Goal: Information Seeking & Learning: Learn about a topic

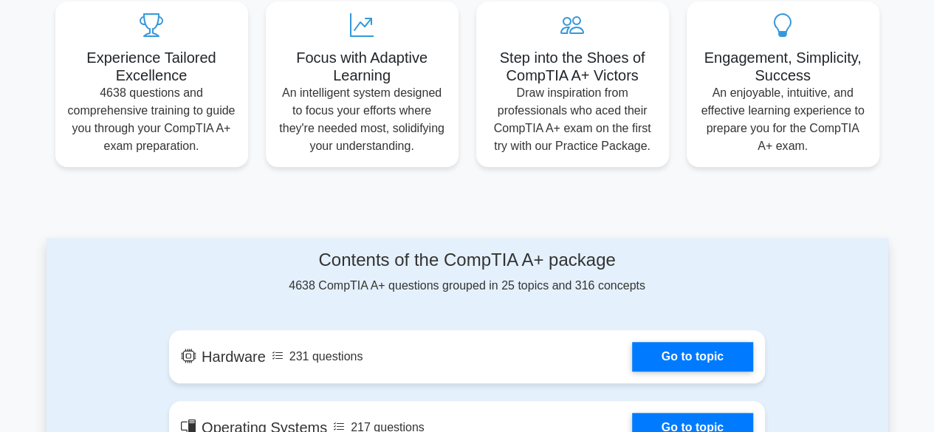
scroll to position [591, 0]
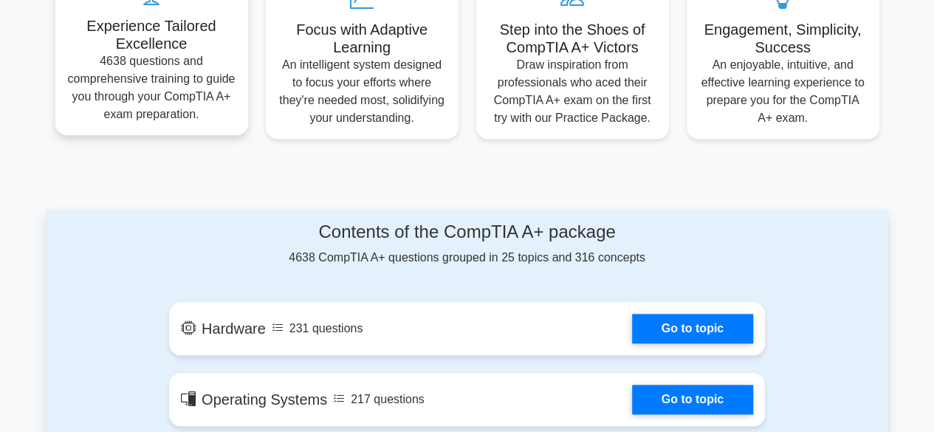
click at [166, 66] on p "4638 questions and comprehensive training to guide you through your CompTIA A+ …" at bounding box center [151, 87] width 169 height 71
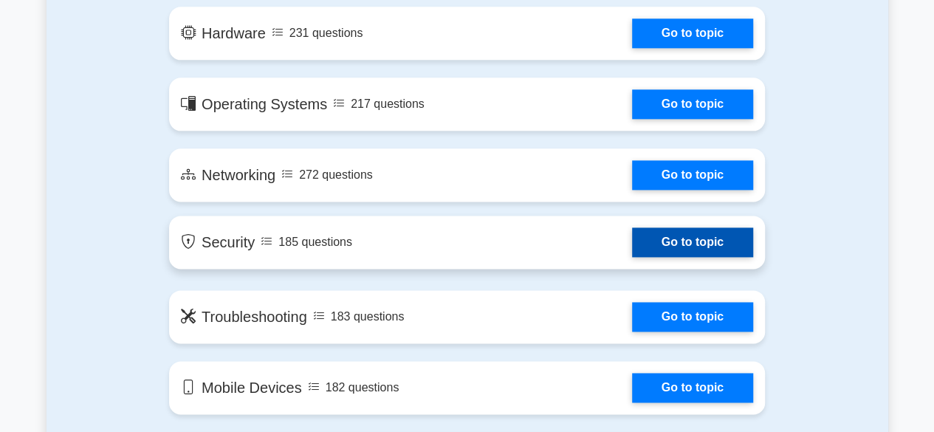
scroll to position [960, 0]
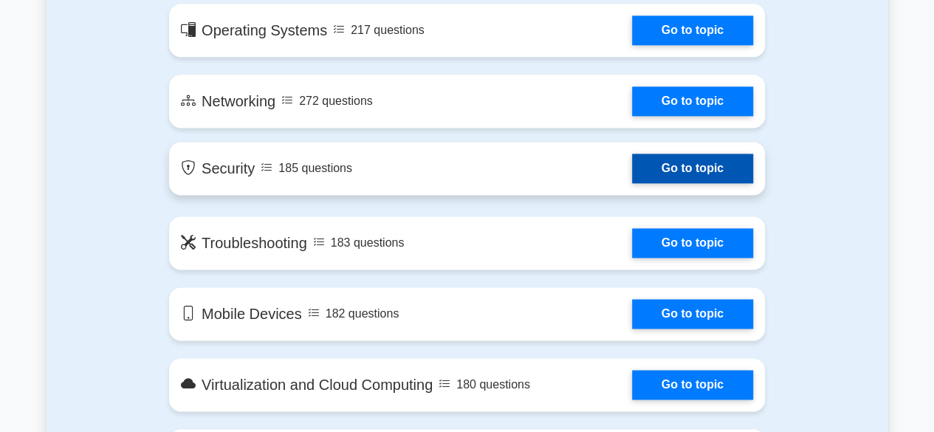
click at [692, 174] on link "Go to topic" at bounding box center [692, 169] width 121 height 30
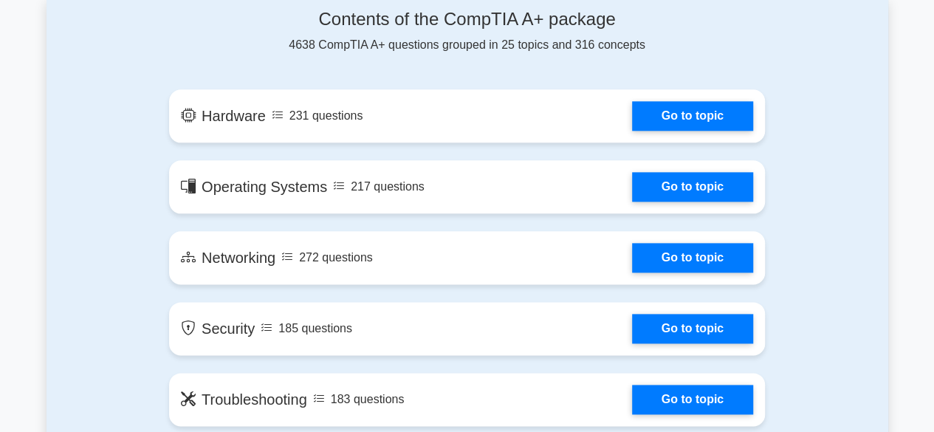
scroll to position [664, 0]
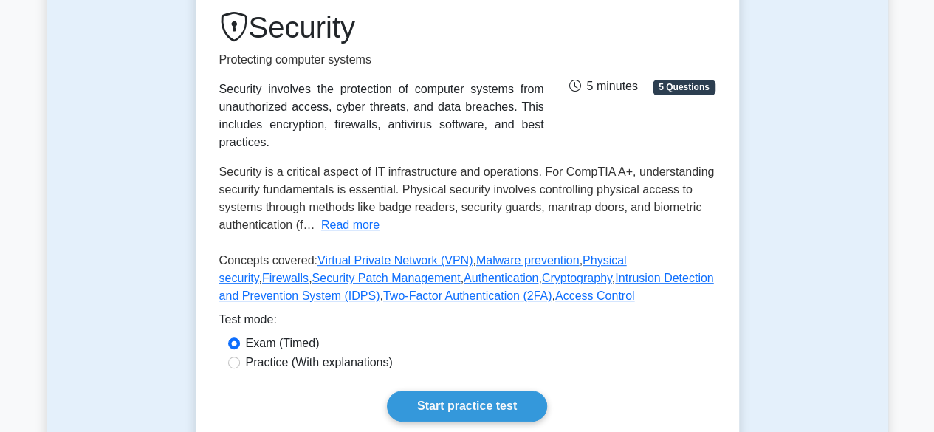
scroll to position [221, 0]
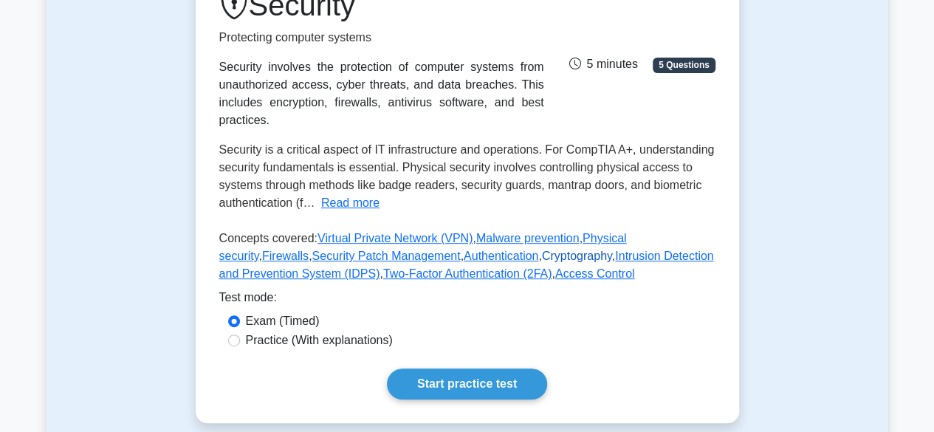
click at [542, 258] on link "Cryptography" at bounding box center [577, 255] width 70 height 13
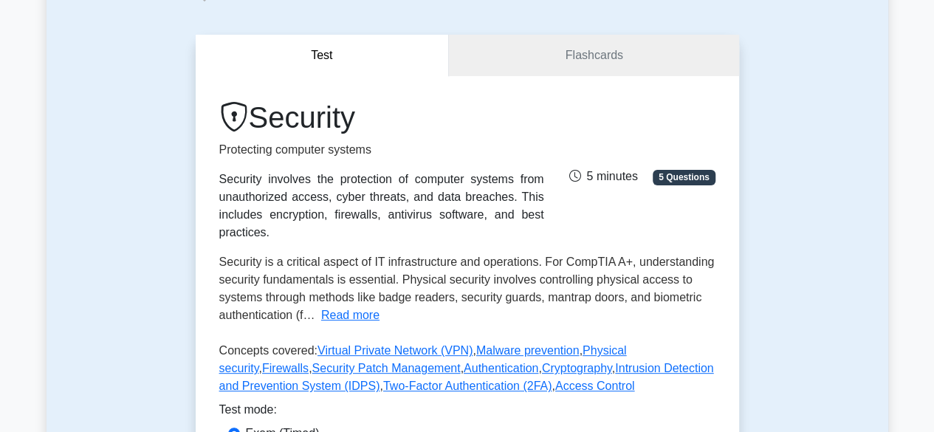
scroll to position [0, 0]
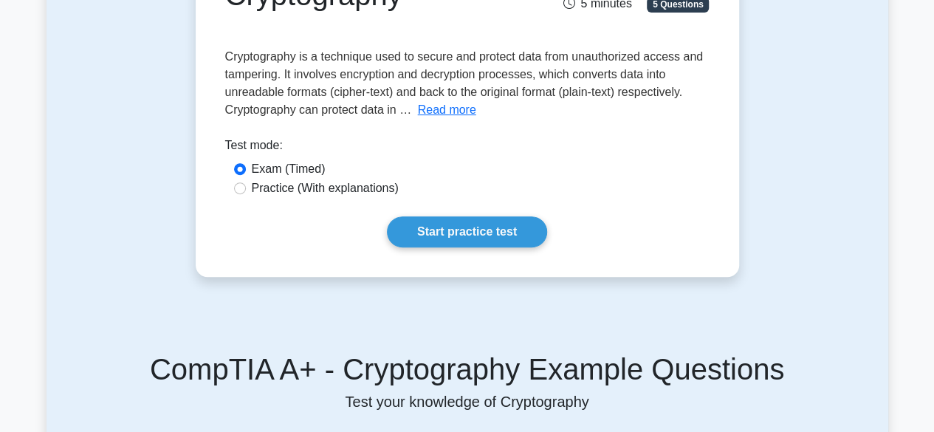
scroll to position [221, 0]
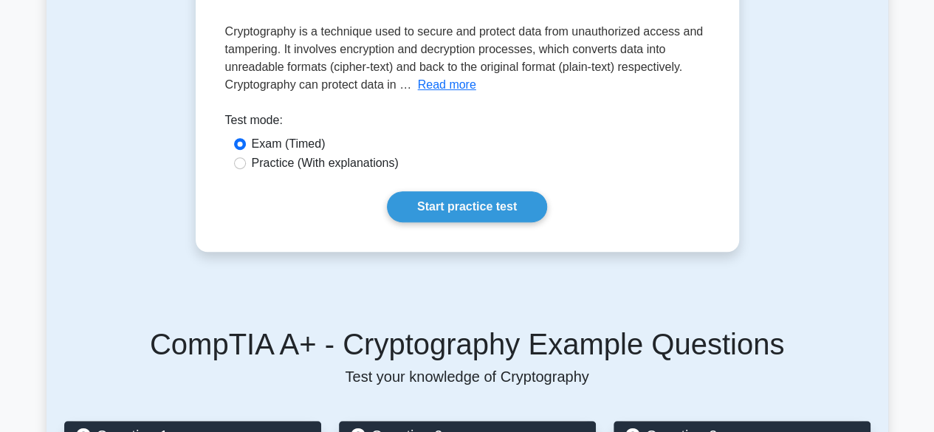
click at [292, 165] on label "Practice (With explanations)" at bounding box center [325, 163] width 147 height 18
click at [246, 165] on input "Practice (With explanations)" at bounding box center [240, 163] width 12 height 12
radio input "true"
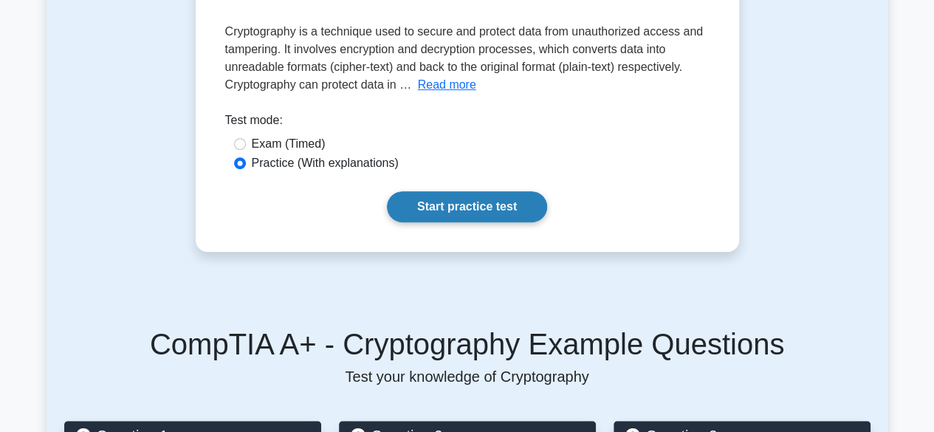
click at [465, 212] on link "Start practice test" at bounding box center [467, 206] width 160 height 31
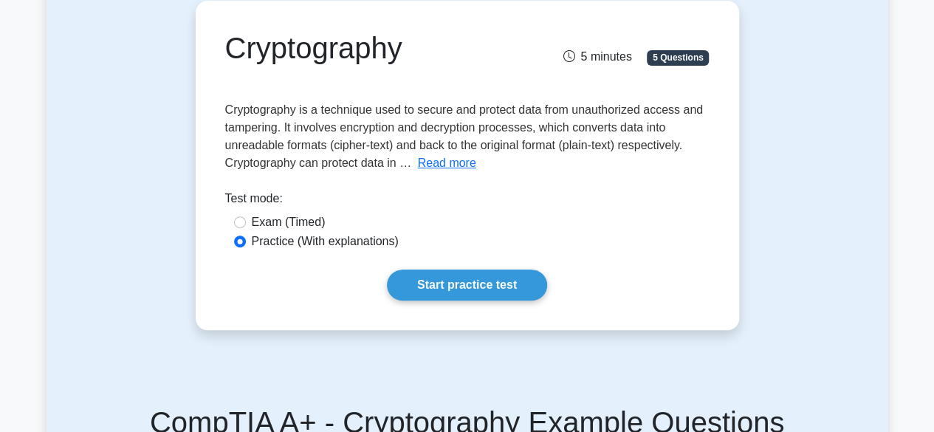
scroll to position [0, 0]
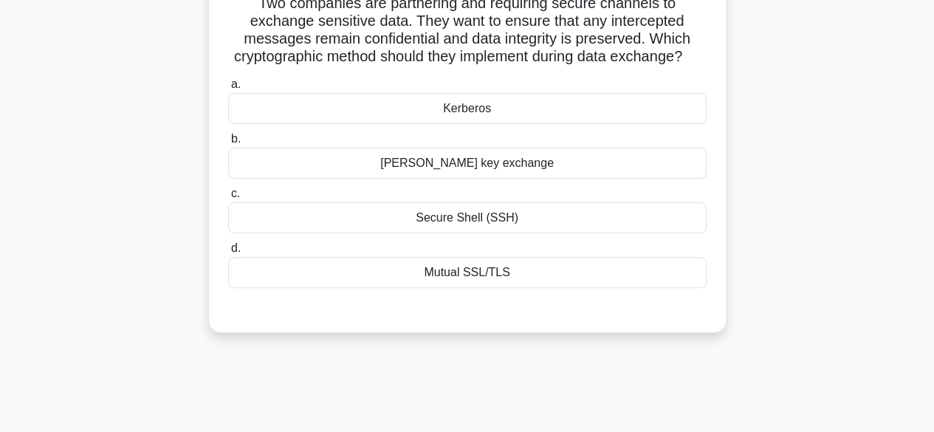
scroll to position [148, 0]
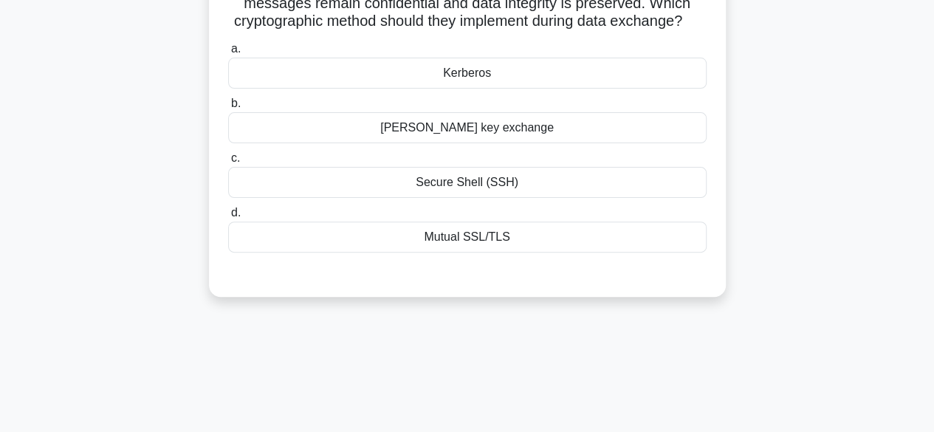
click at [489, 252] on div "Mutual SSL/TLS" at bounding box center [467, 236] width 478 height 31
click at [228, 218] on input "d. Mutual SSL/TLS" at bounding box center [228, 213] width 0 height 10
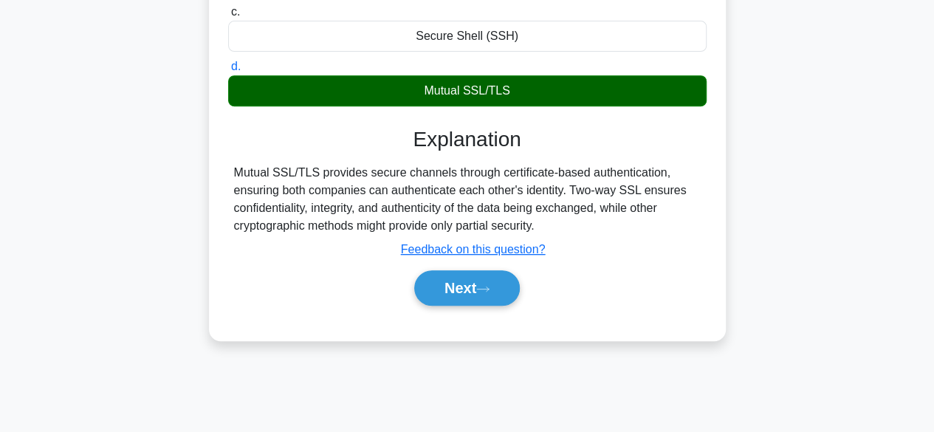
scroll to position [295, 0]
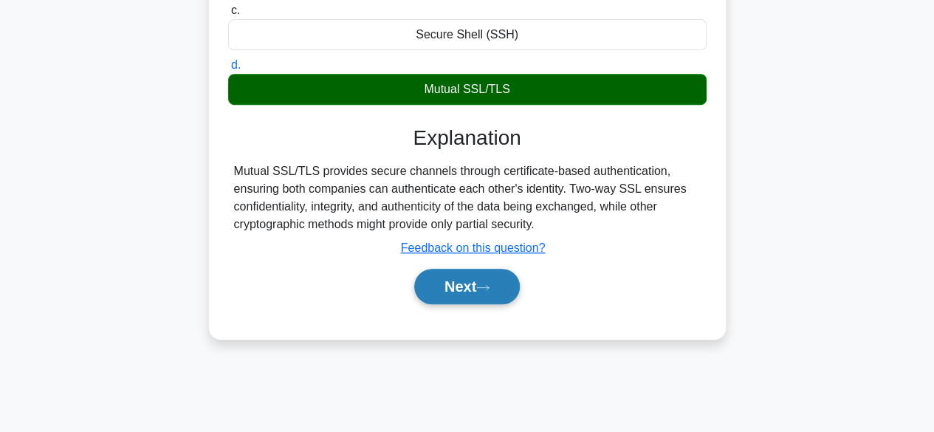
click at [475, 304] on button "Next" at bounding box center [467, 286] width 106 height 35
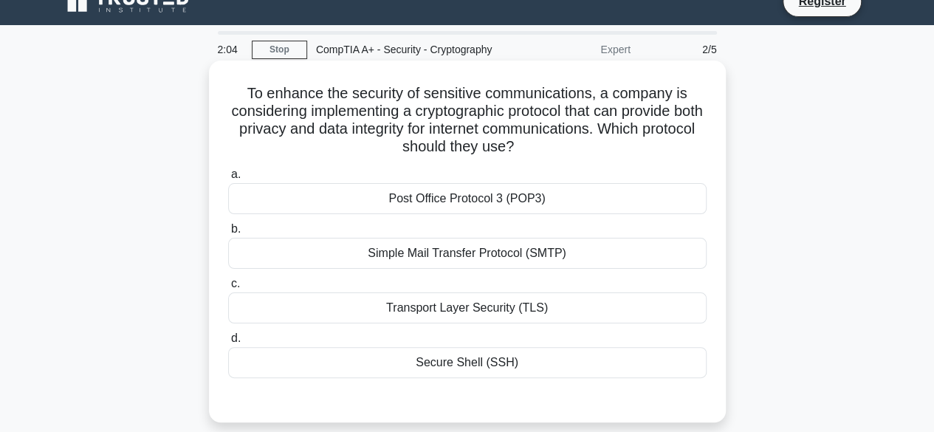
scroll to position [0, 0]
